Goal: Transaction & Acquisition: Download file/media

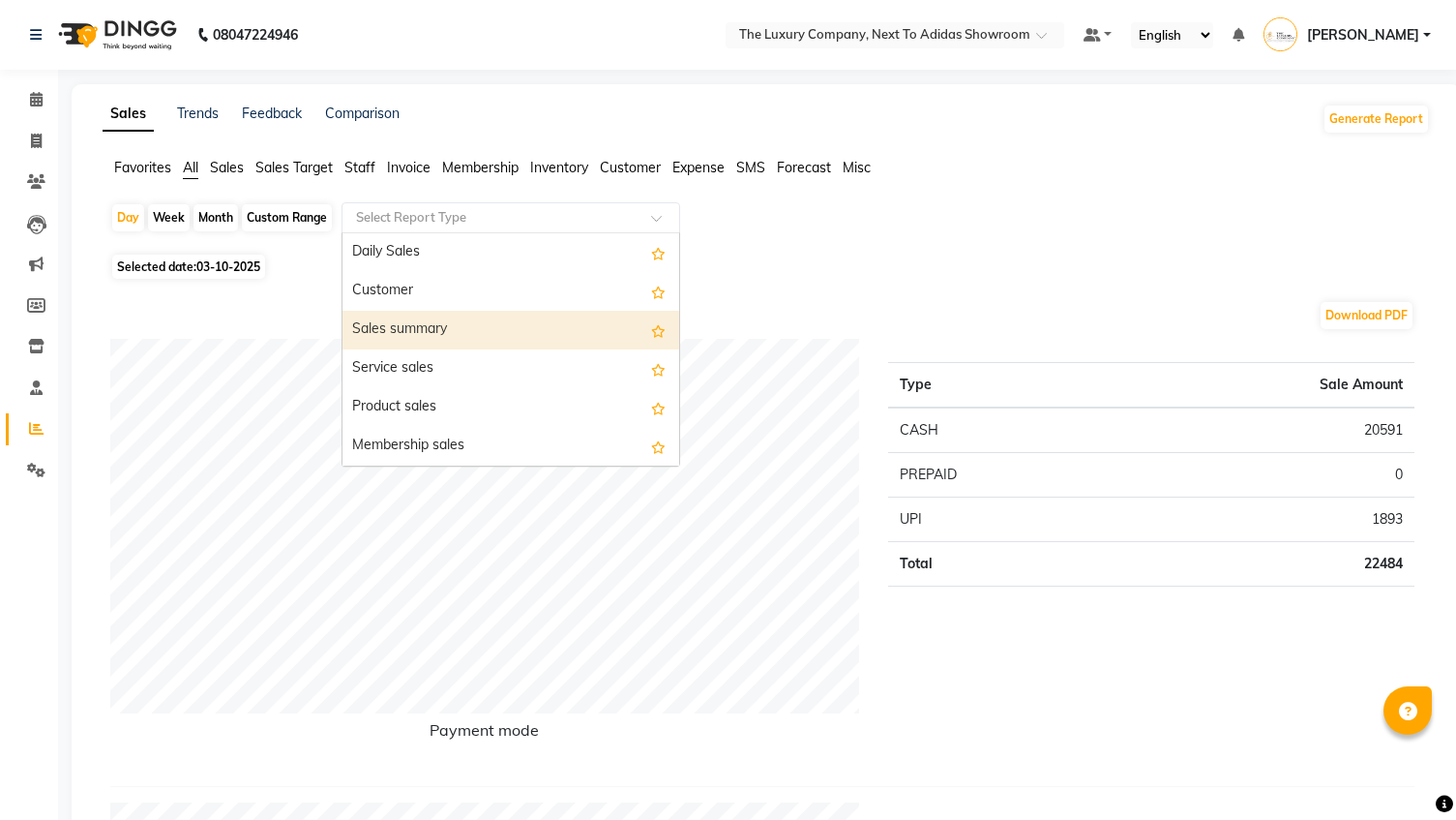
click at [455, 333] on div "Sales summary" at bounding box center [511, 331] width 337 height 39
select select "full_report"
select select "csv"
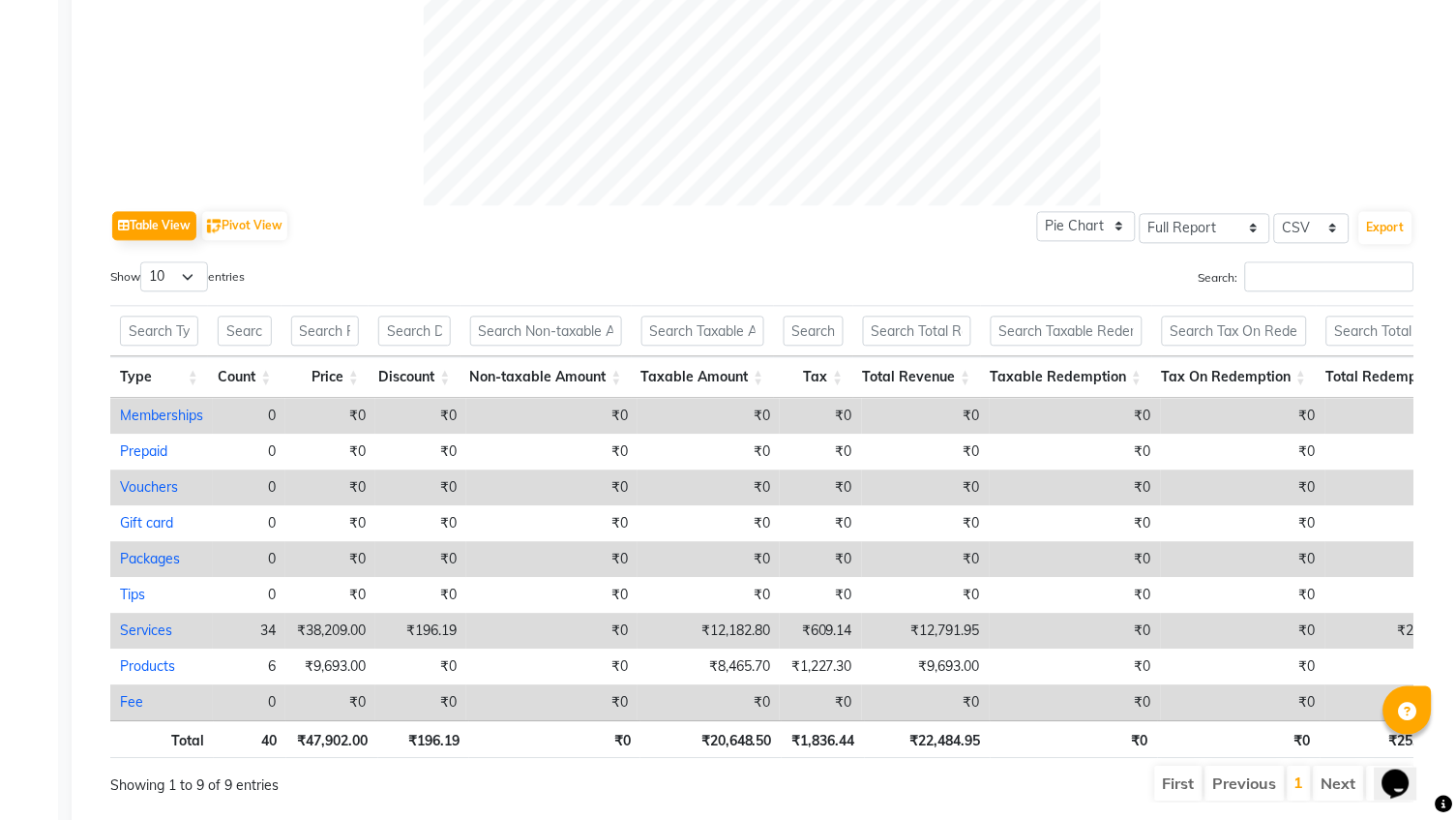
scroll to position [804, 0]
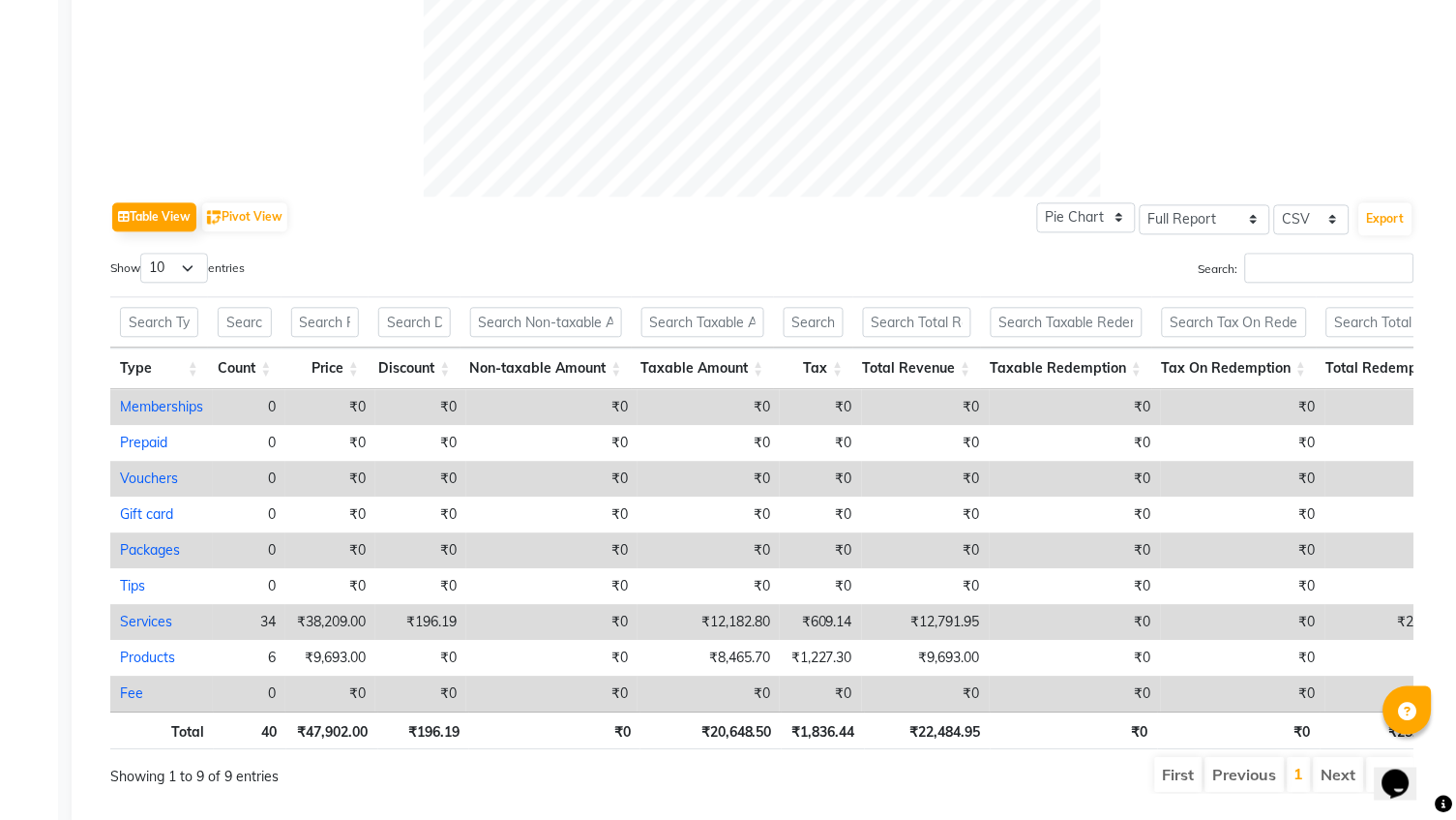
click at [151, 614] on link "Services" at bounding box center [146, 622] width 52 height 17
select select "full_report"
select select "csv"
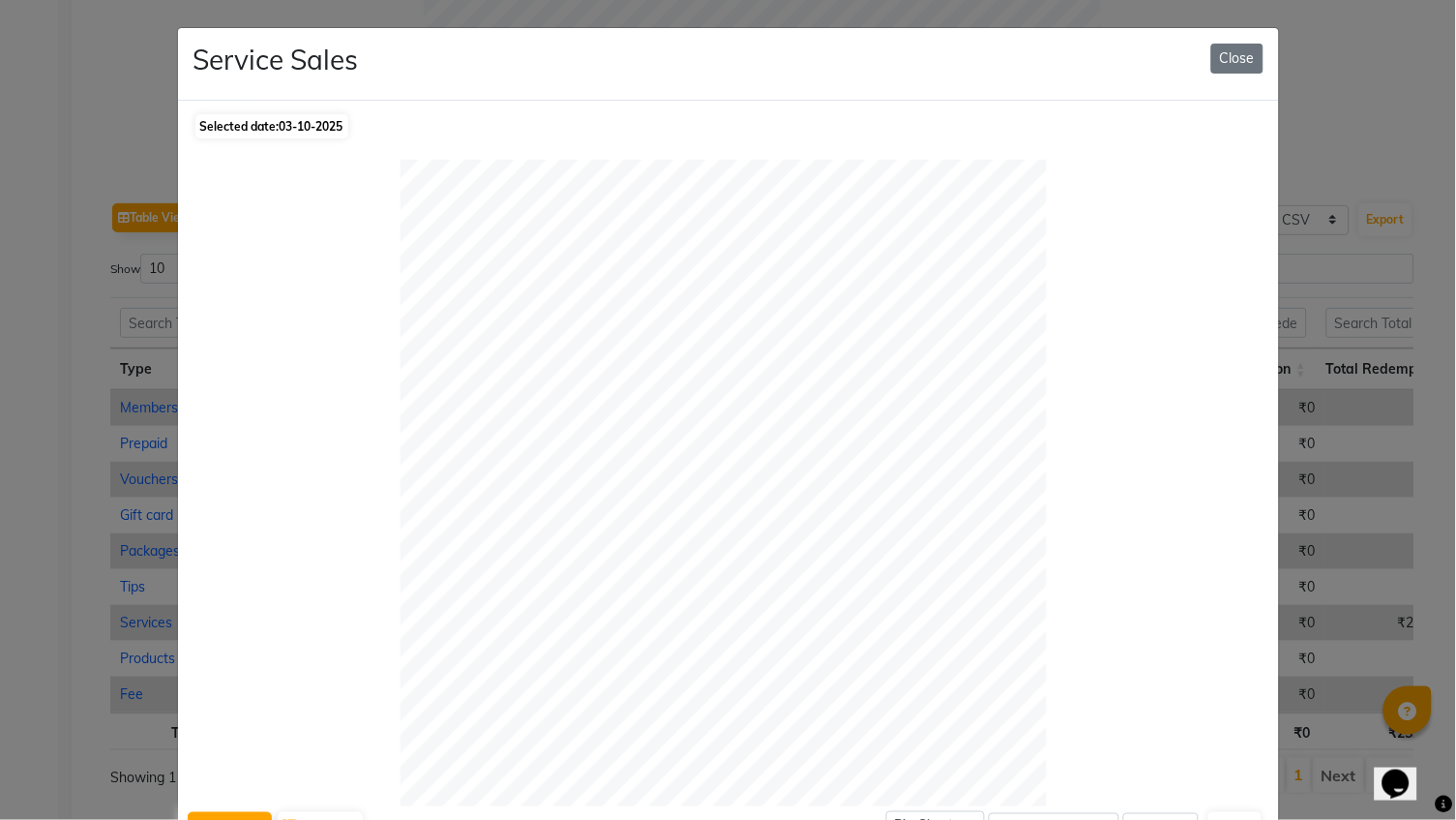
click at [160, 611] on ngb-modal-window "Service Sales Close Selected date: [DATE] Table View Pivot View Pie Chart Bar C…" at bounding box center [728, 410] width 1456 height 820
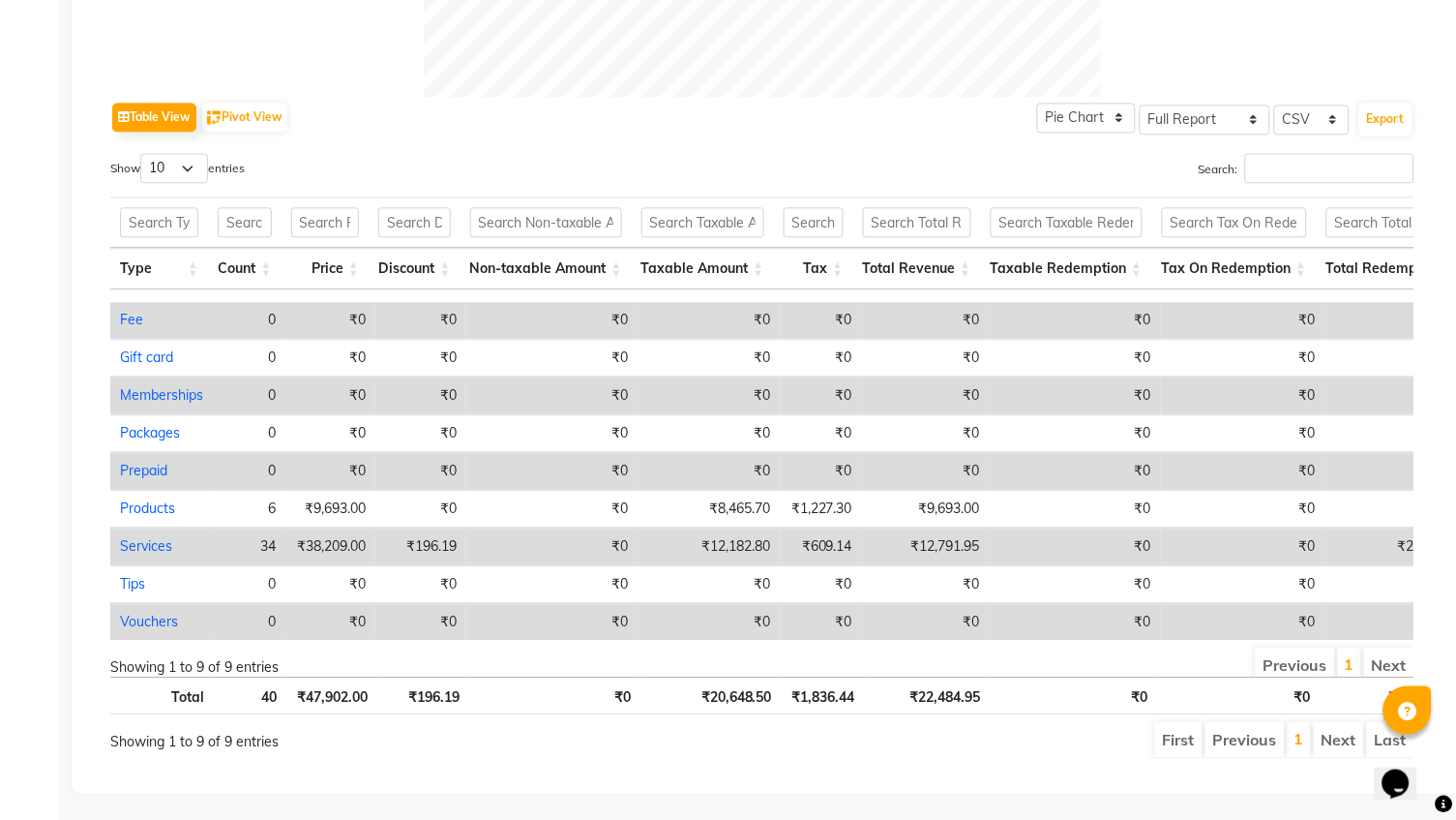
scroll to position [902, 0]
click at [159, 539] on link "Services" at bounding box center [146, 548] width 52 height 17
select select "full_report"
select select "csv"
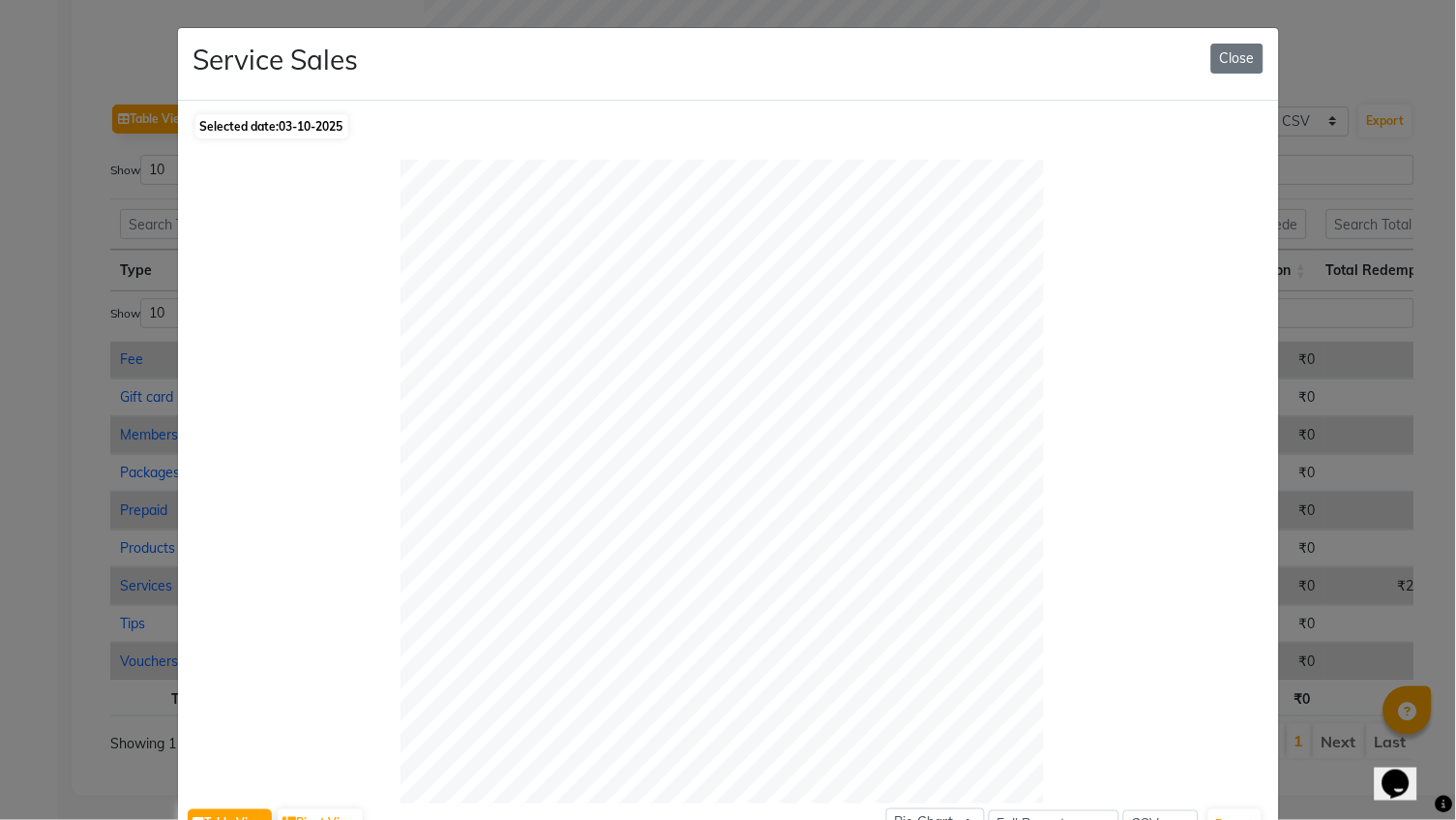
scroll to position [0, 0]
click at [1228, 69] on button "Close" at bounding box center [1237, 58] width 52 height 30
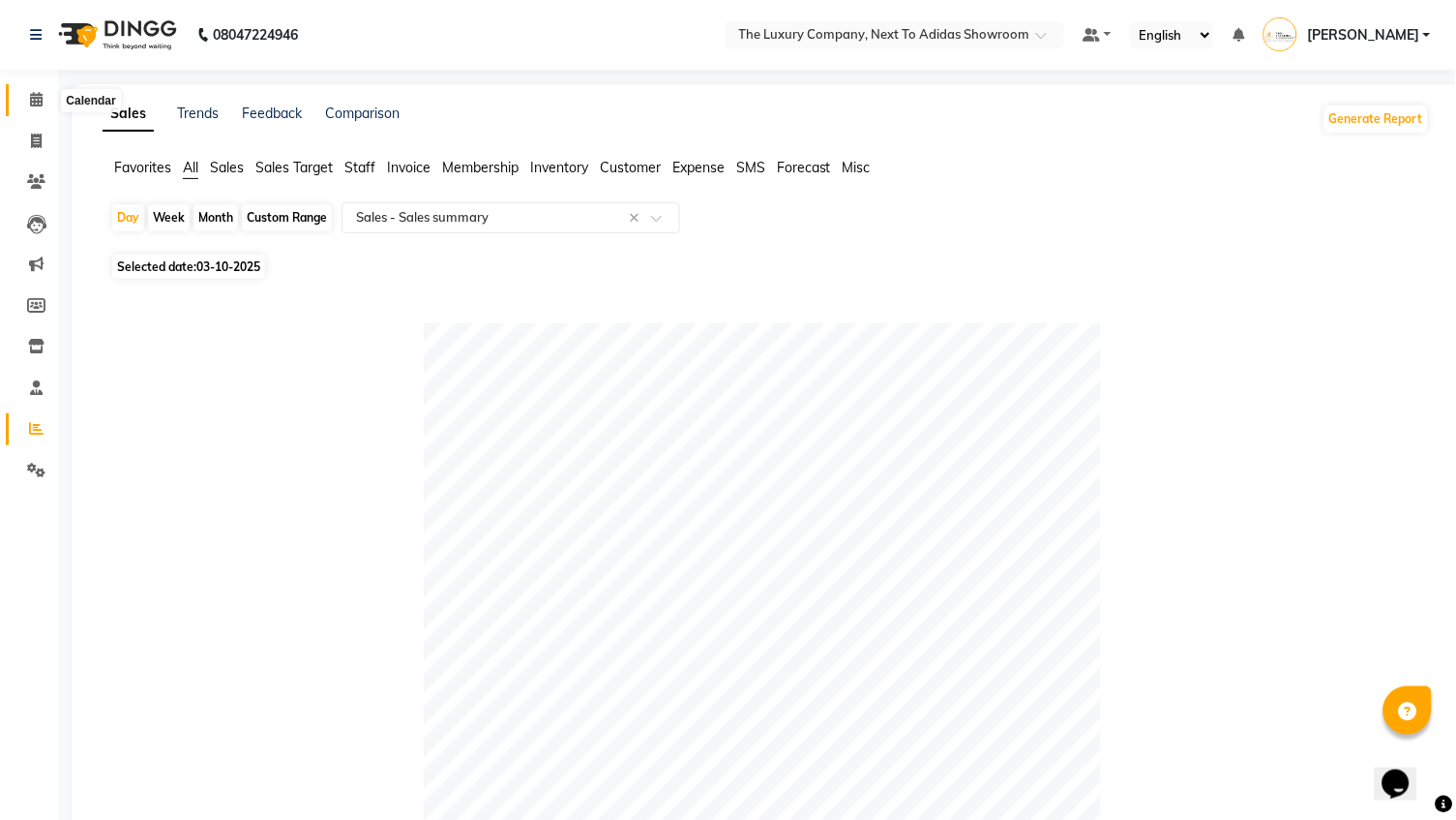
click at [31, 105] on icon at bounding box center [36, 99] width 13 height 15
